Goal: Complete application form

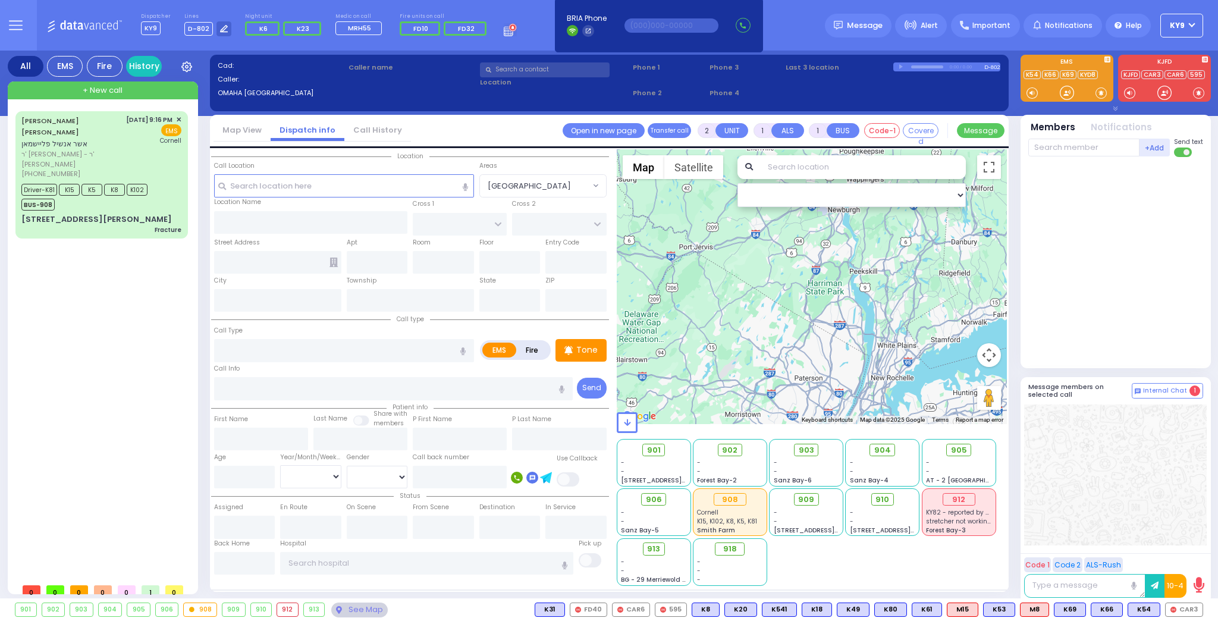
select select
click at [106, 149] on span "ר' [PERSON_NAME] - ר' [PERSON_NAME]" at bounding box center [71, 159] width 100 height 20
type input "6"
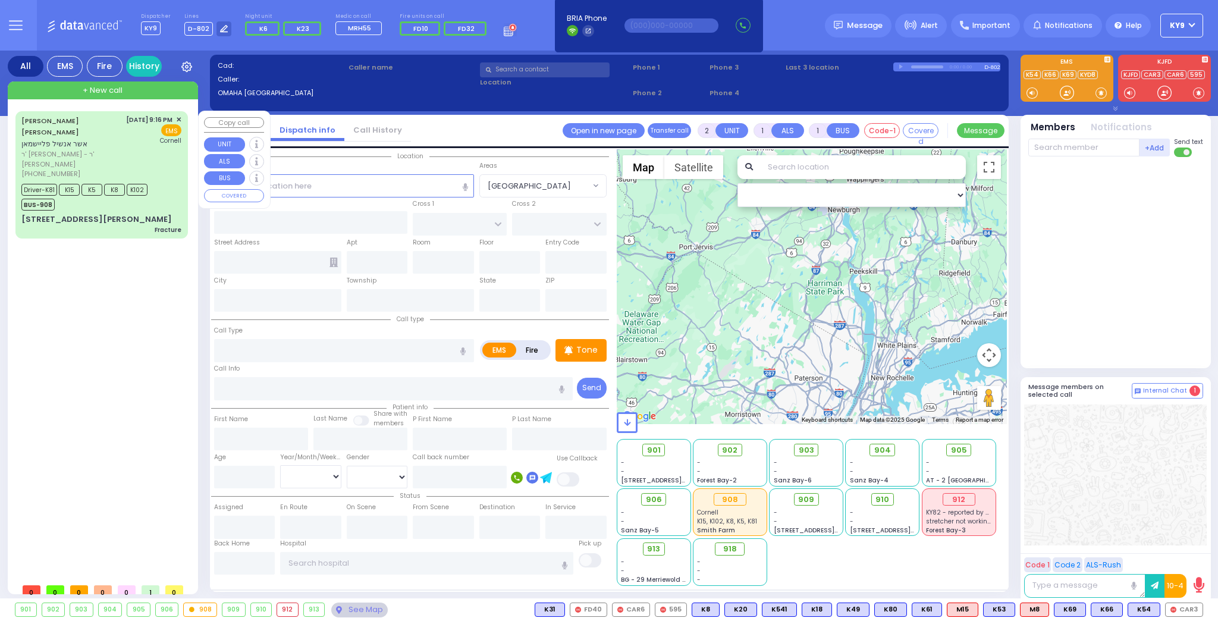
type input "6"
select select
type input "Fracture"
radio input "true"
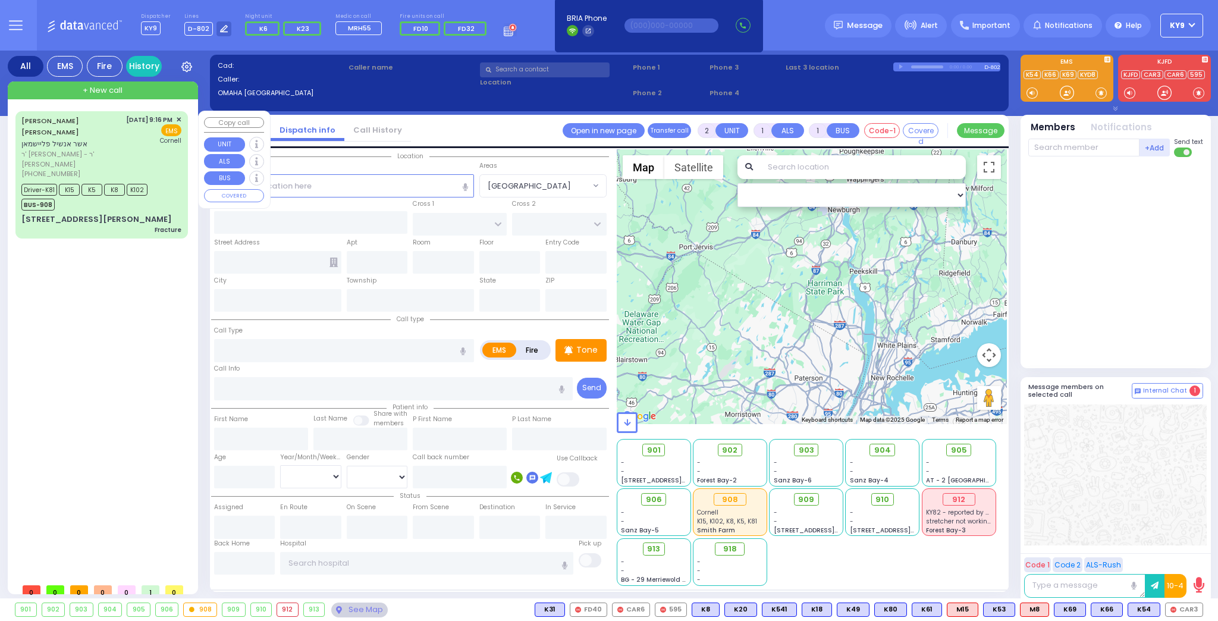
type input "[PERSON_NAME]"
type input "64"
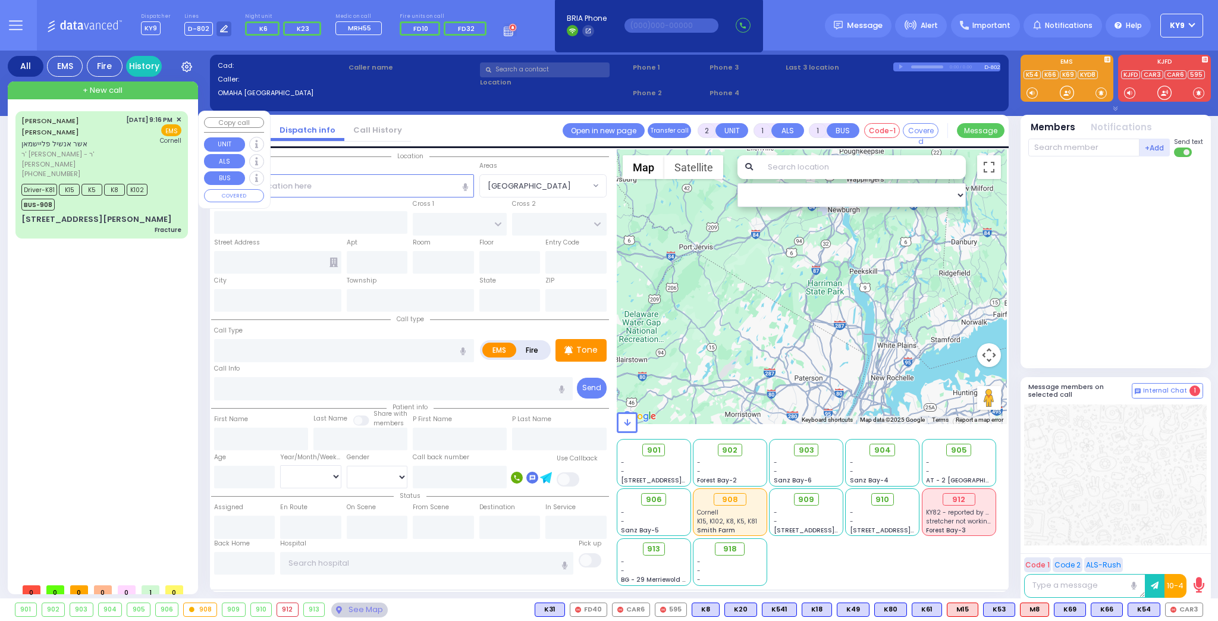
select select "Year"
select select "[DEMOGRAPHIC_DATA]"
type input "21:16"
type input "21:20"
type input "21:23"
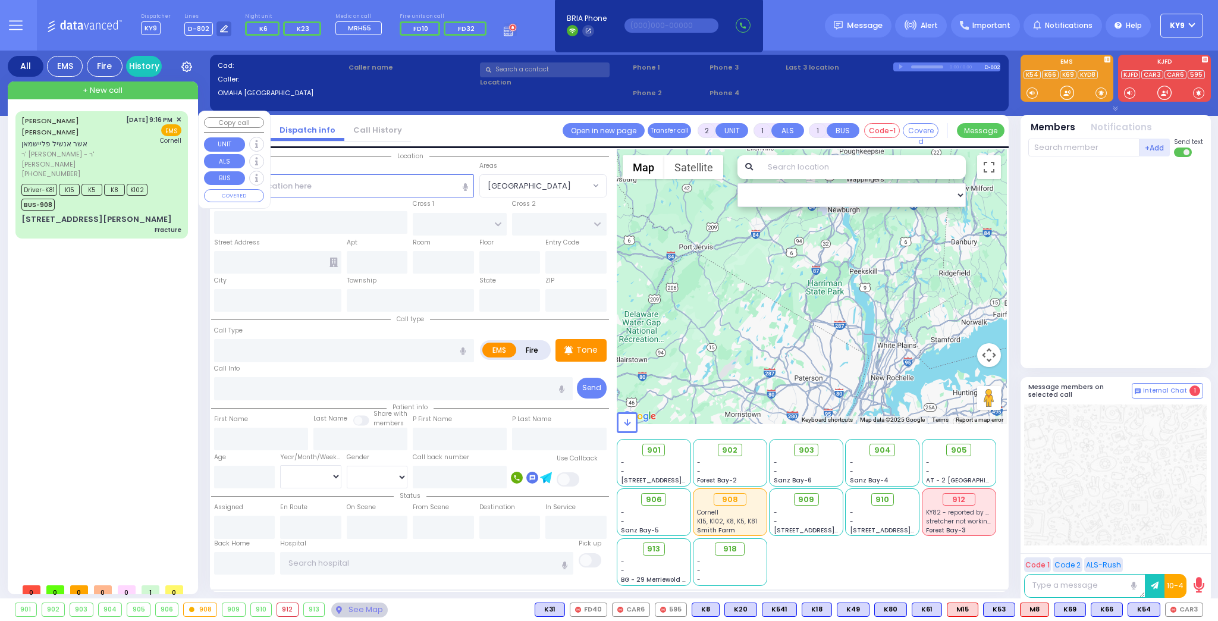
type input "21:34"
type input "22:53"
type input "23:20"
type input "[US_STATE] Presbyterian [PERSON_NAME][GEOGRAPHIC_DATA]"
select select "Hatzalah Garages"
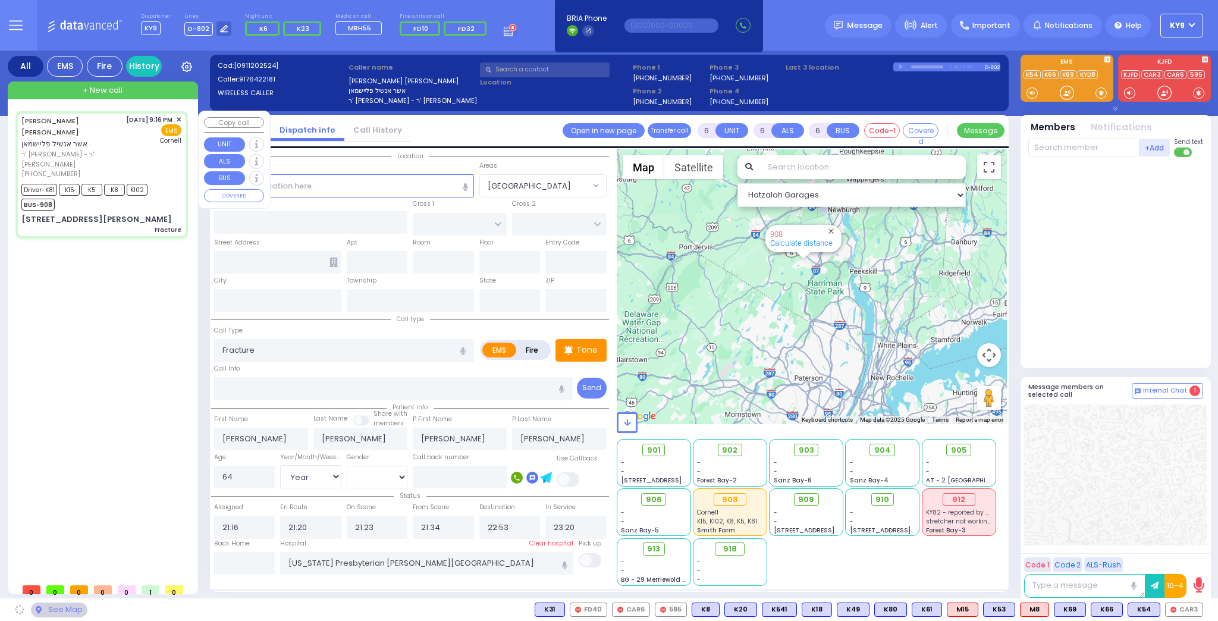
type input "MORDCHE SHER BLVD"
type input "LISKA WAY"
type input "[STREET_ADDRESS][PERSON_NAME]"
type input "103"
type input "[PERSON_NAME]"
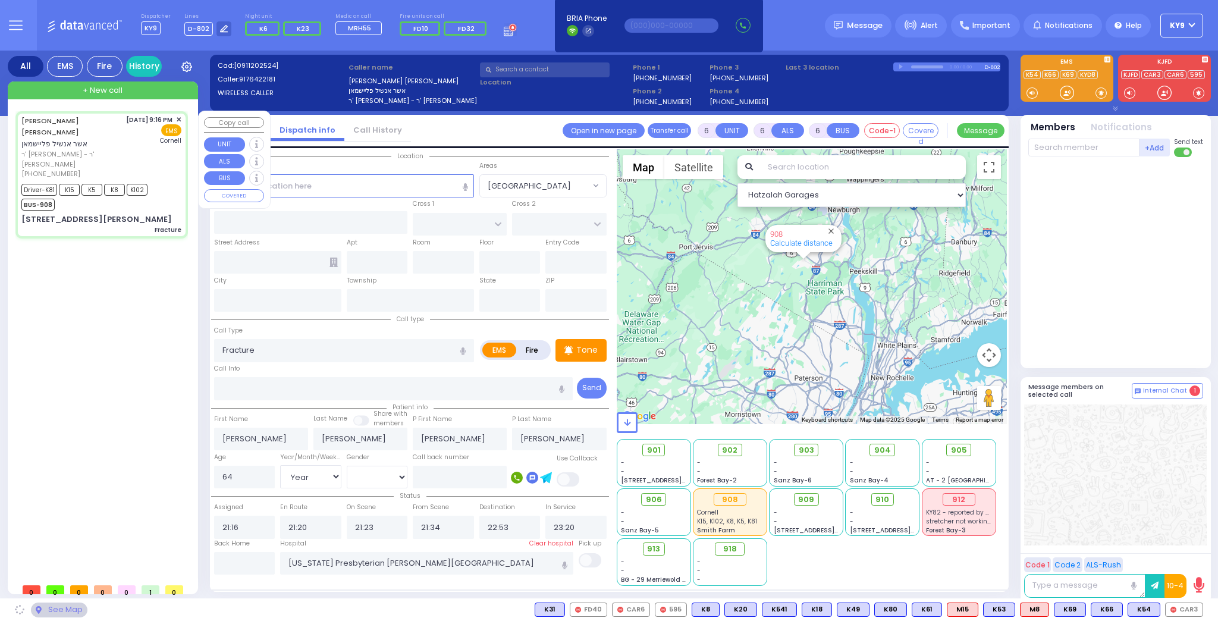
type input "[US_STATE]"
type input "10950"
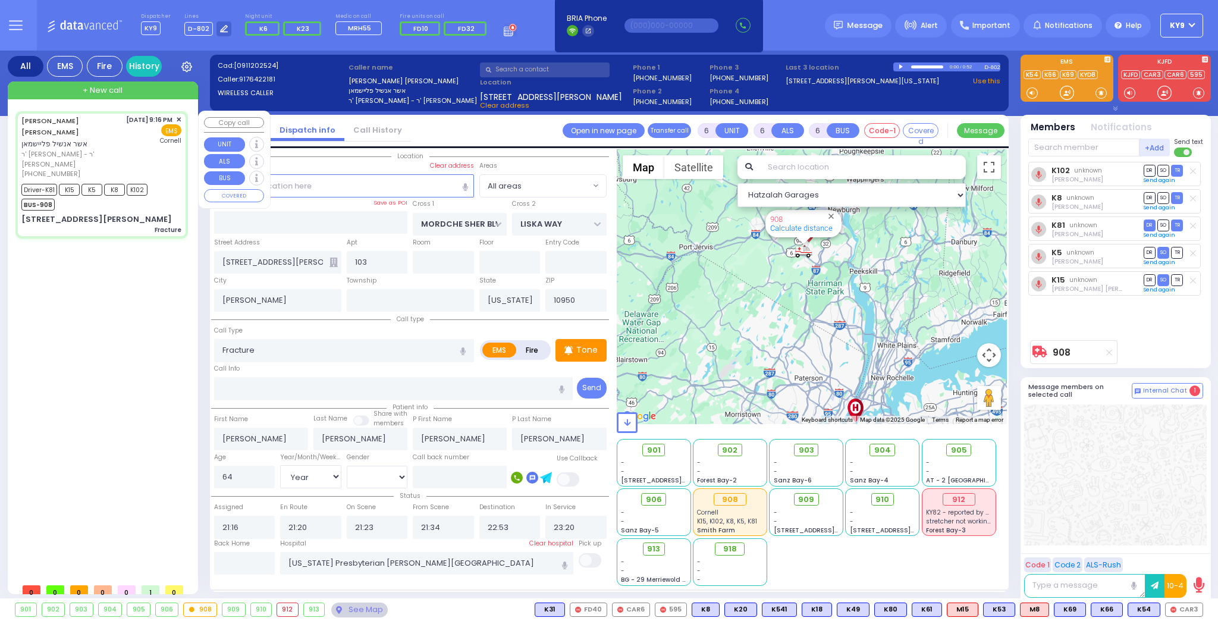
click at [105, 149] on span "ר' [PERSON_NAME] - ר' [PERSON_NAME]" at bounding box center [71, 159] width 100 height 20
select select
radio input "true"
select select "Year"
select select "[DEMOGRAPHIC_DATA]"
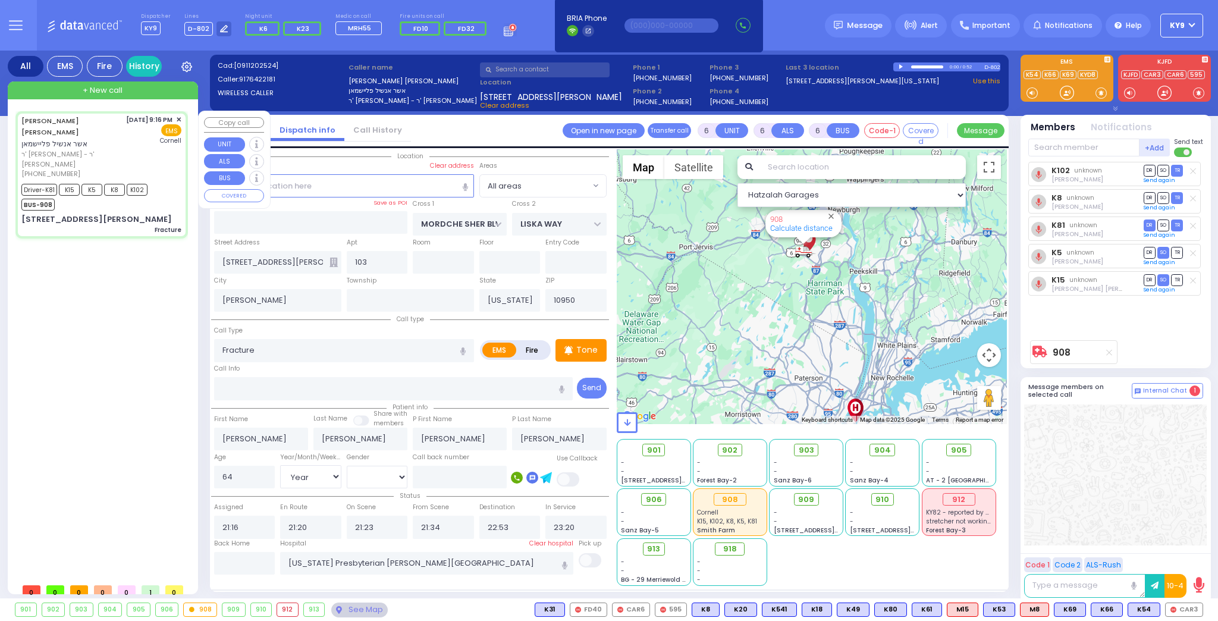
select select "Hatzalah Garages"
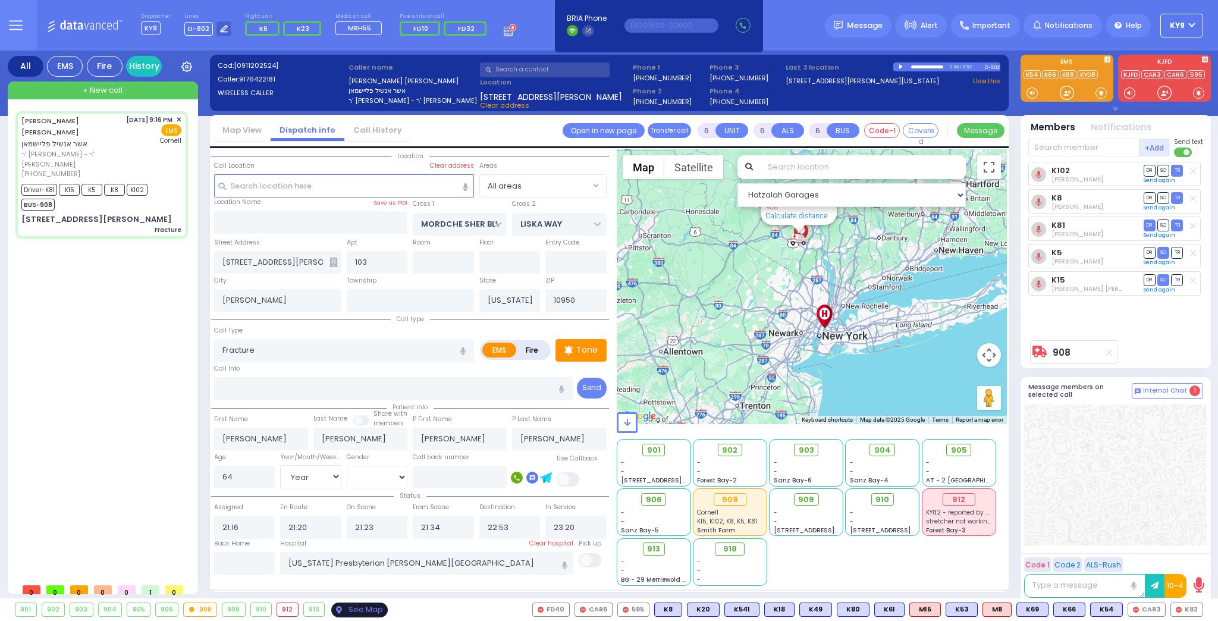
click at [353, 613] on div "See Map" at bounding box center [359, 609] width 56 height 15
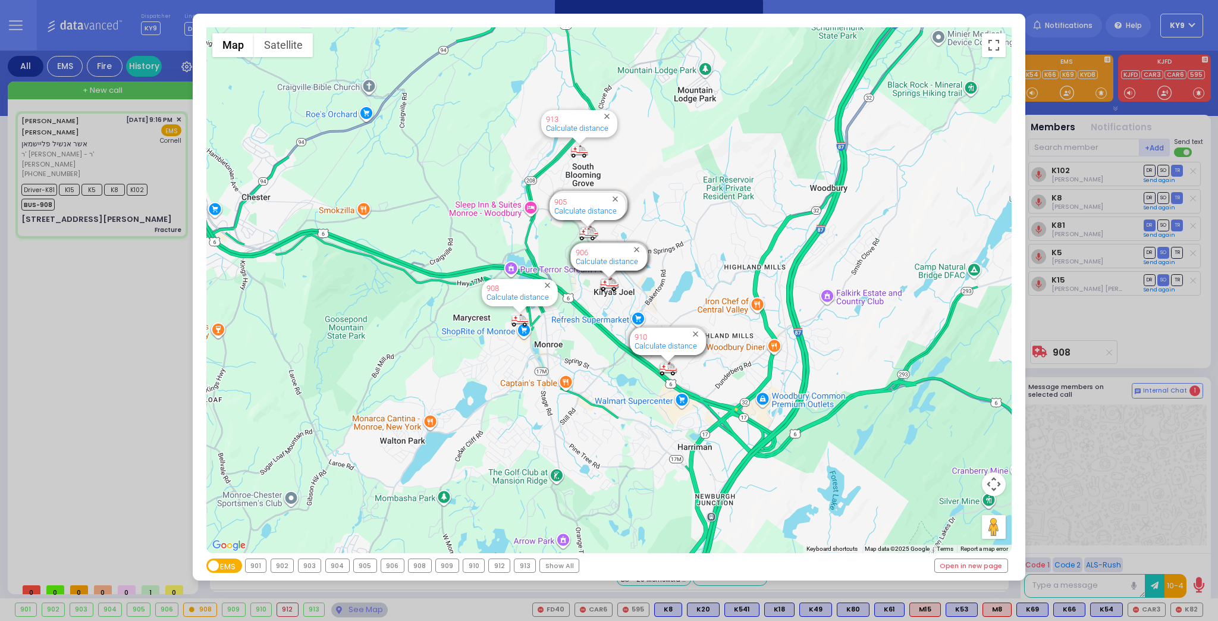
click at [411, 565] on div "908" at bounding box center [419, 565] width 23 height 13
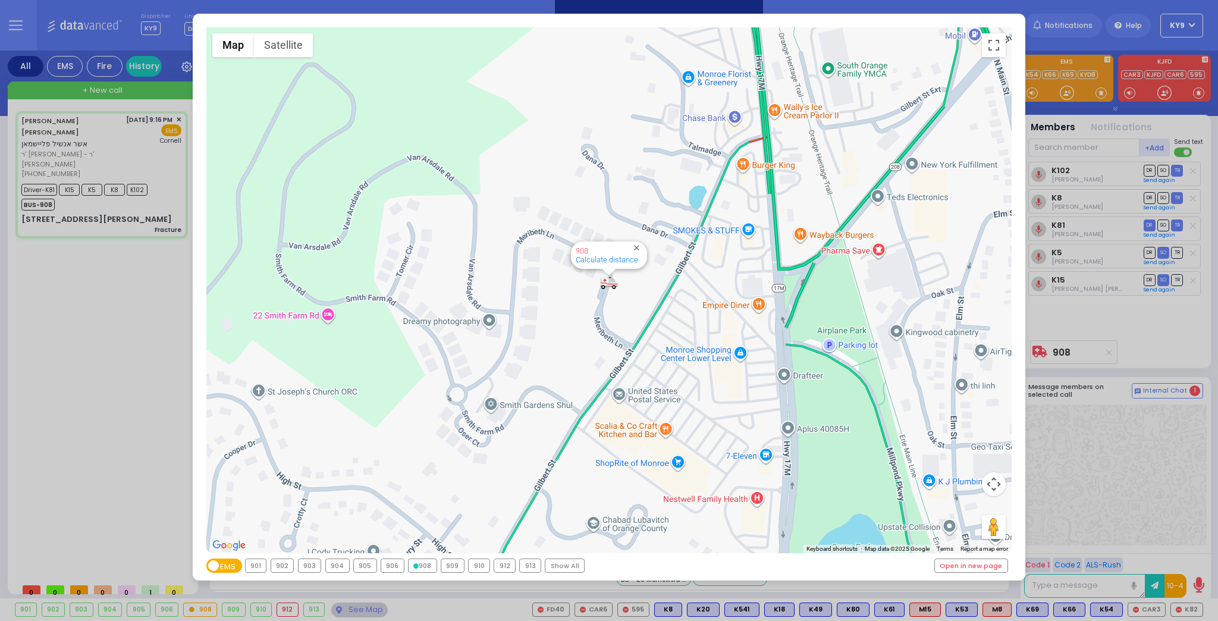
click at [358, 607] on div "← Move left → Move right ↑ Move up ↓ Move down + Zoom in - Zoom out Home Jump l…" at bounding box center [609, 310] width 1218 height 621
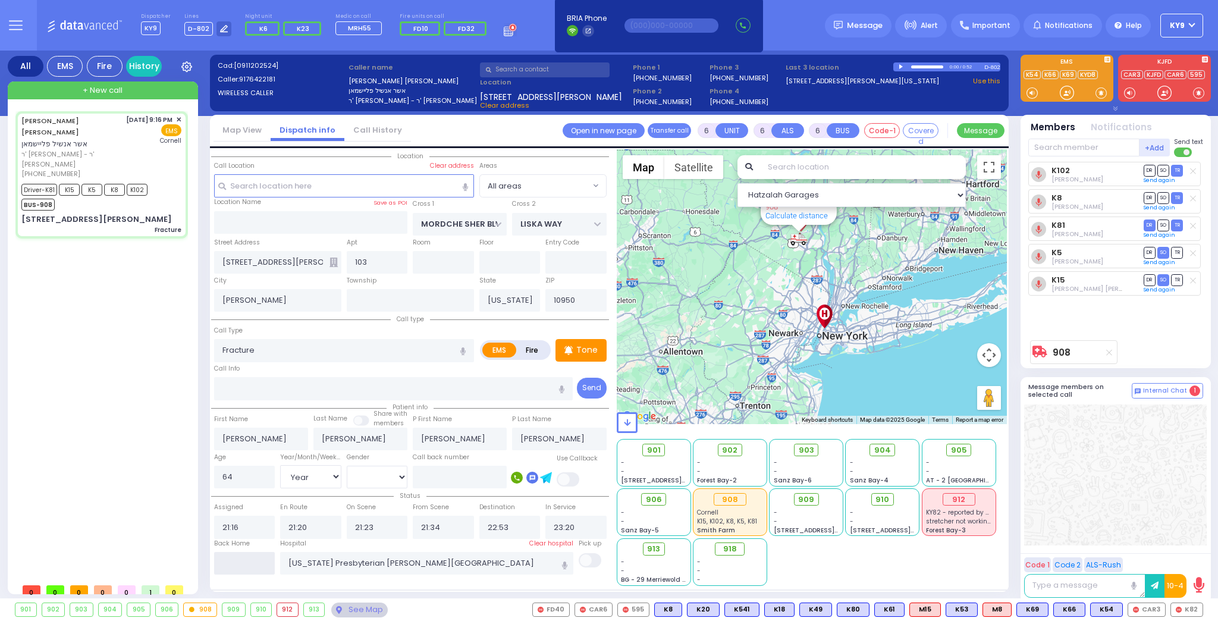
click at [253, 564] on input "text" at bounding box center [244, 563] width 61 height 23
click at [253, 565] on input "text" at bounding box center [244, 563] width 61 height 23
type input "01:37"
select select
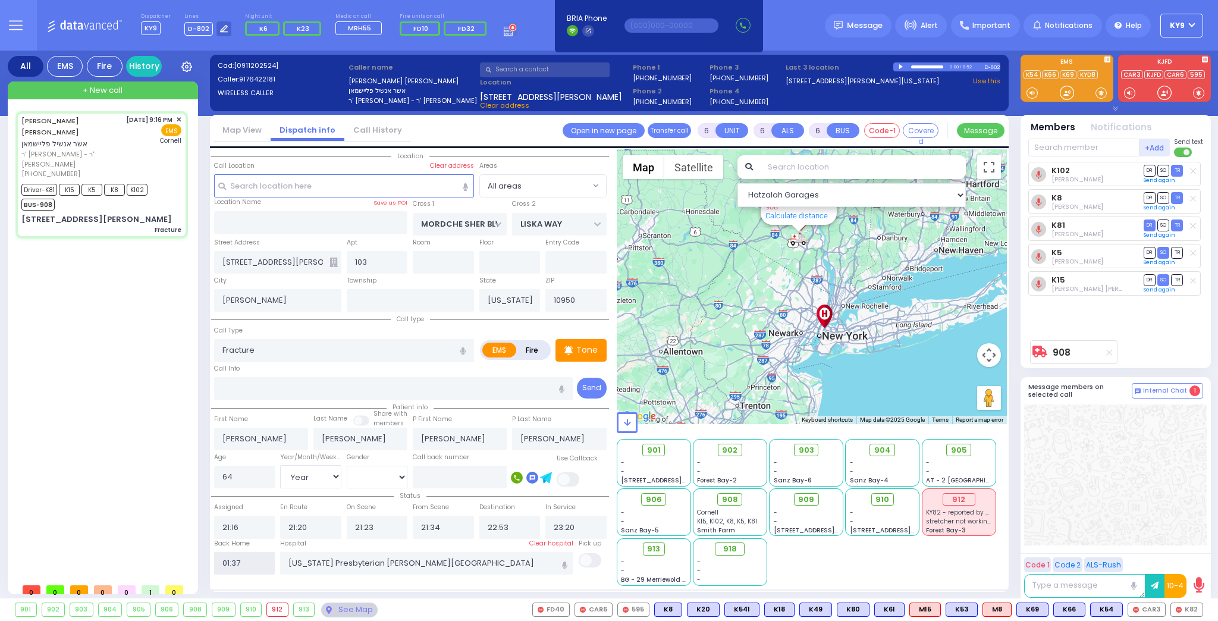
radio input "true"
select select
